Goal: Information Seeking & Learning: Learn about a topic

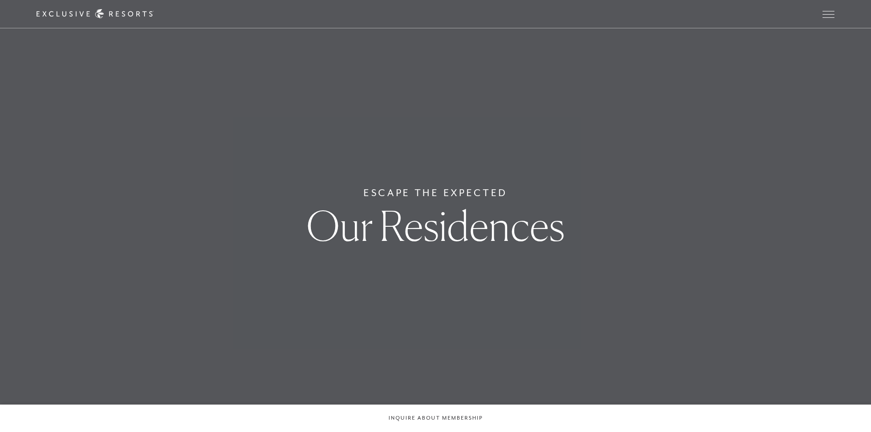
click at [154, 18] on icon at bounding box center [95, 14] width 117 height 10
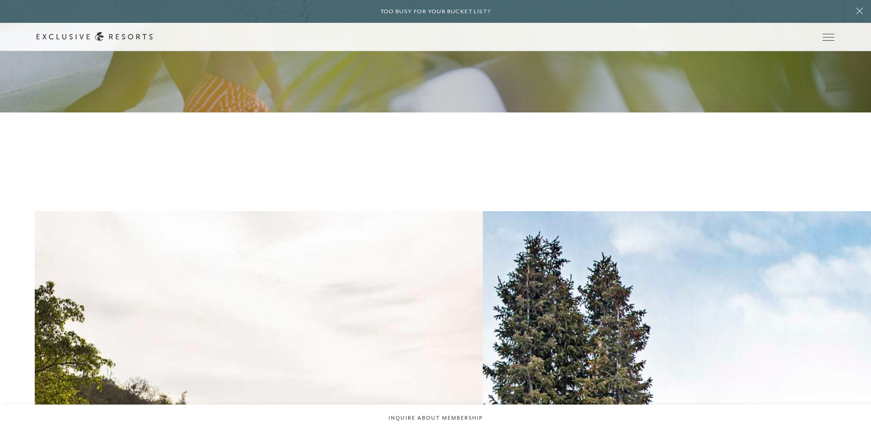
scroll to position [2015, 0]
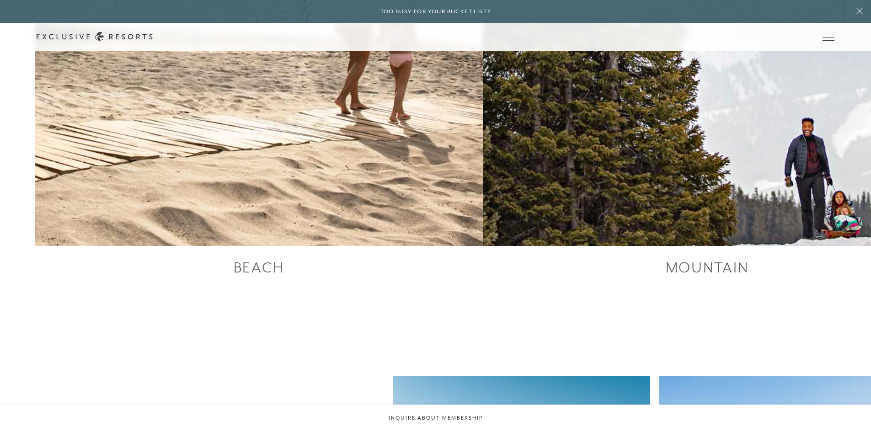
drag, startPoint x: 876, startPoint y: 31, endPoint x: 874, endPoint y: 202, distance: 170.5
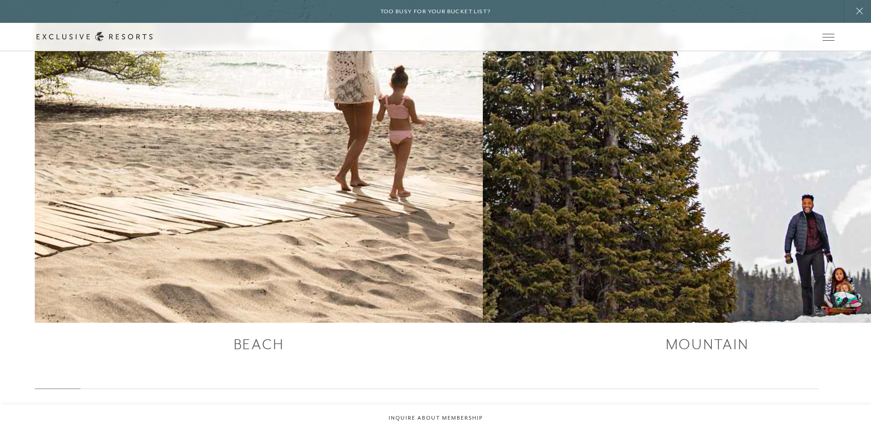
scroll to position [1786, 0]
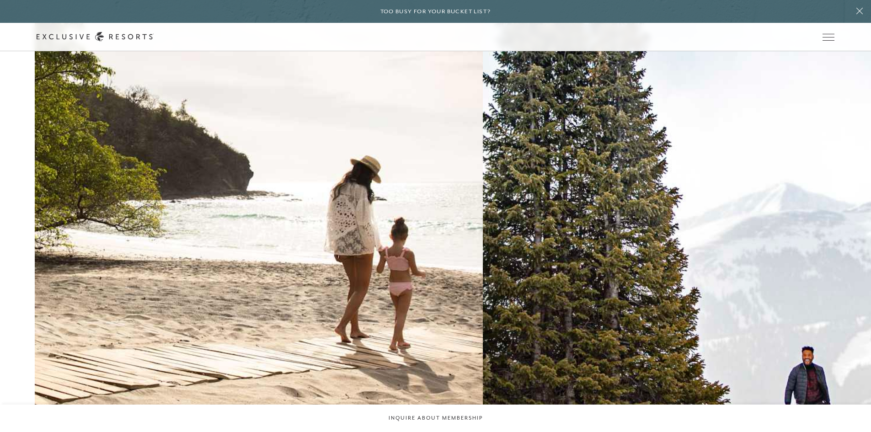
click at [0, 0] on h2 "Mountain" at bounding box center [0, 0] width 0 height 0
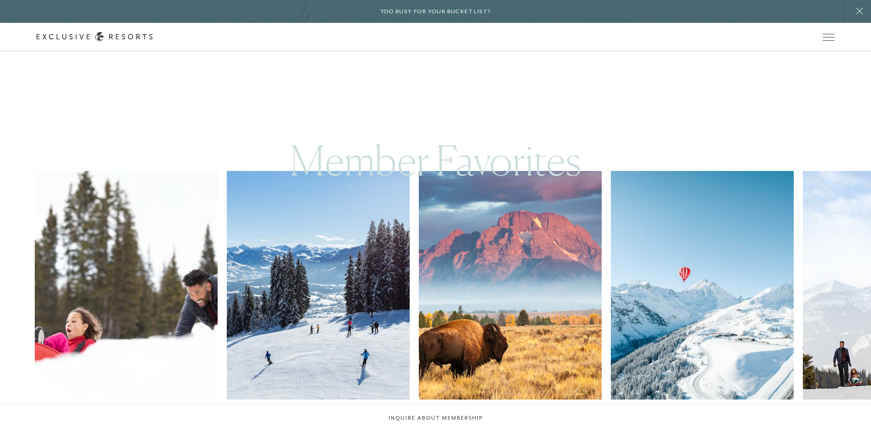
scroll to position [640, 0]
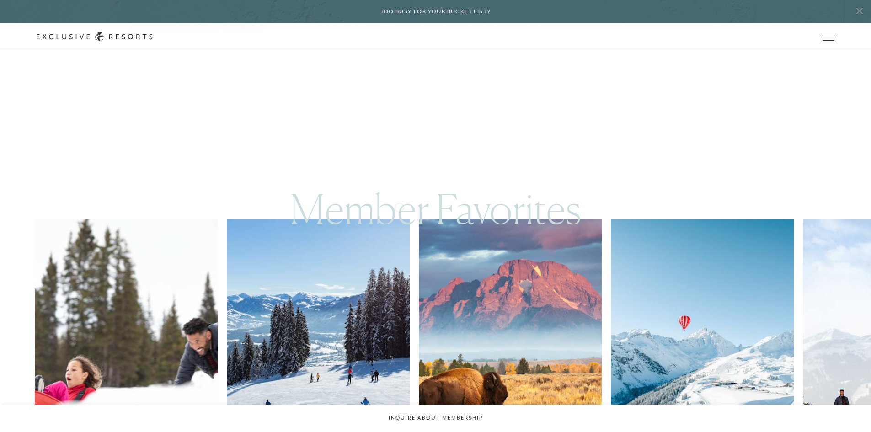
drag, startPoint x: 399, startPoint y: 207, endPoint x: 496, endPoint y: 203, distance: 96.5
click at [496, 203] on div "Member Favorites" at bounding box center [435, 200] width 871 height 38
click at [0, 0] on link "Experience Collection" at bounding box center [0, 0] width 0 height 0
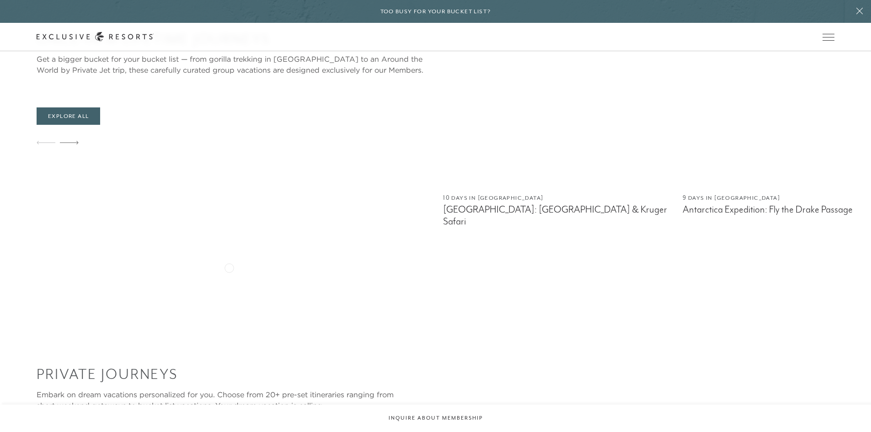
scroll to position [549, 0]
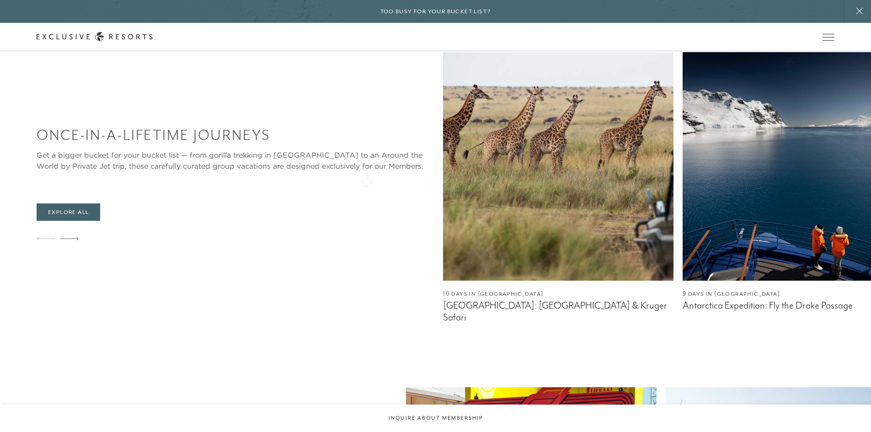
click at [443, 181] on img at bounding box center [558, 166] width 230 height 229
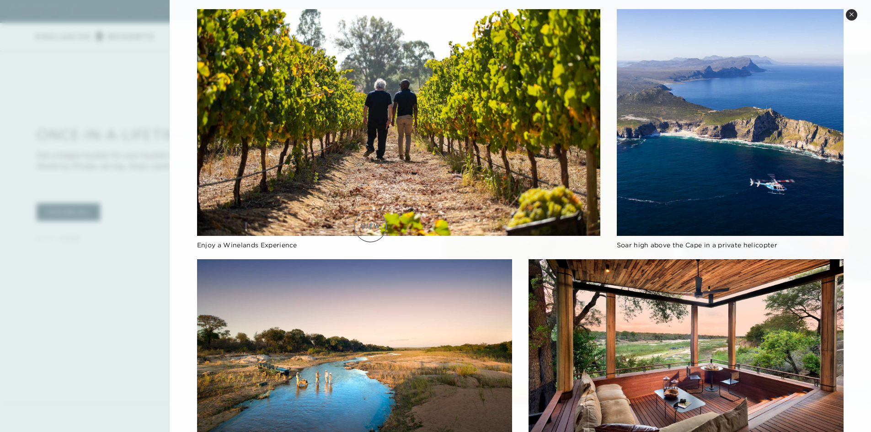
scroll to position [938, 0]
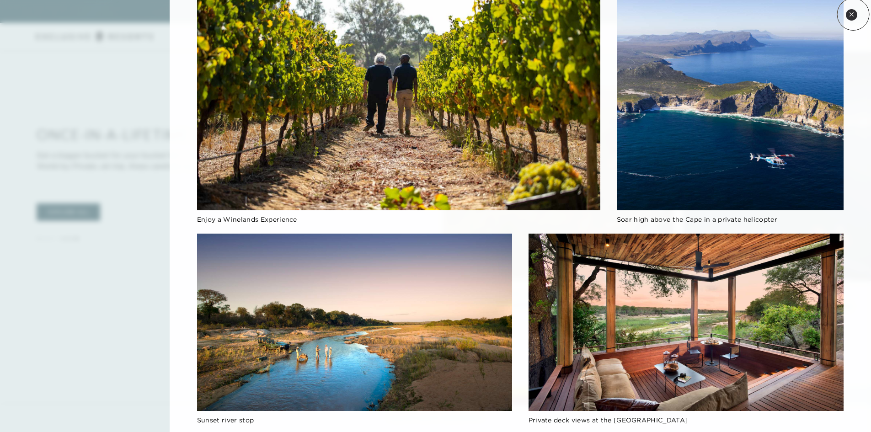
click at [853, 14] on icon at bounding box center [851, 14] width 5 height 5
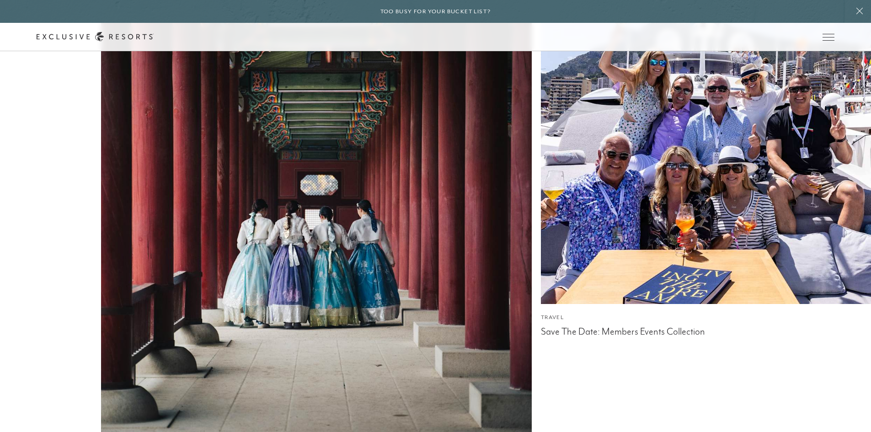
scroll to position [3547, 0]
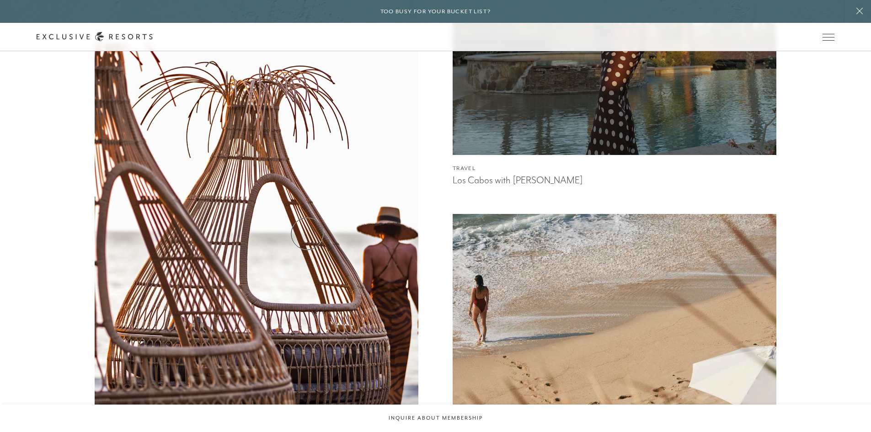
scroll to position [960, 0]
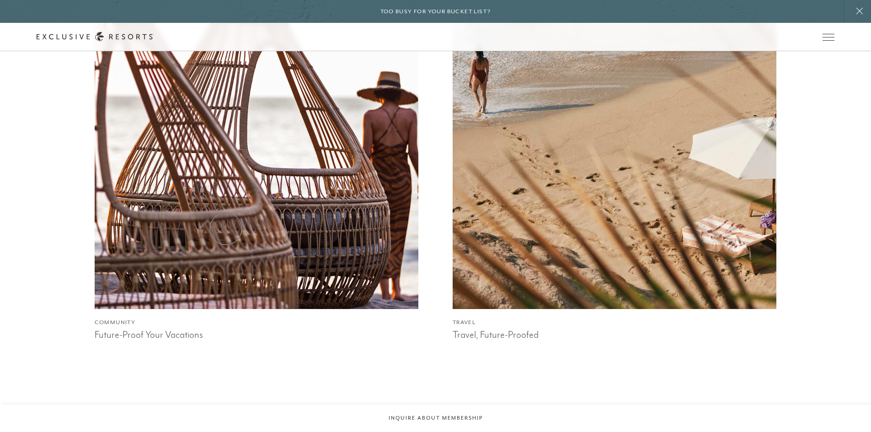
click at [226, 229] on img at bounding box center [256, 108] width 357 height 441
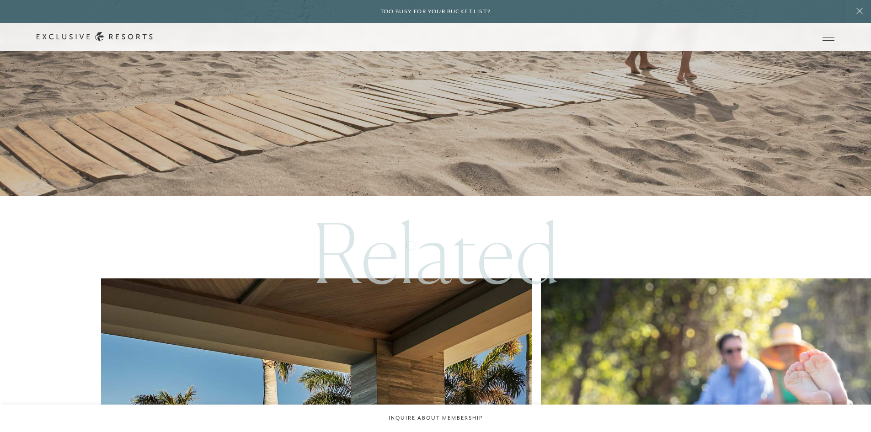
scroll to position [2468, 0]
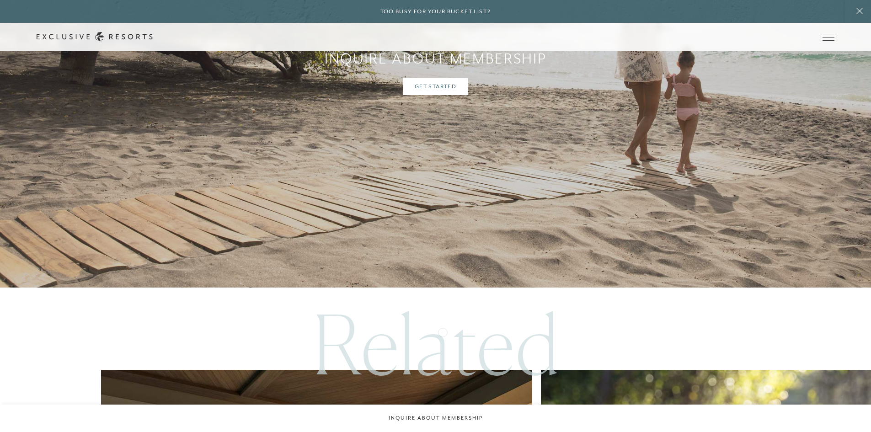
drag, startPoint x: 394, startPoint y: 335, endPoint x: 460, endPoint y: 331, distance: 66.0
click at [460, 331] on div "Related" at bounding box center [435, 329] width 871 height 82
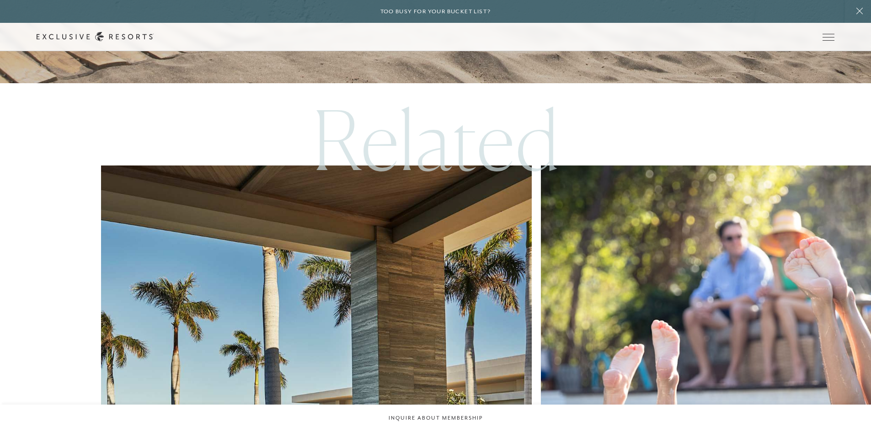
scroll to position [2697, 0]
